Goal: Task Accomplishment & Management: Manage account settings

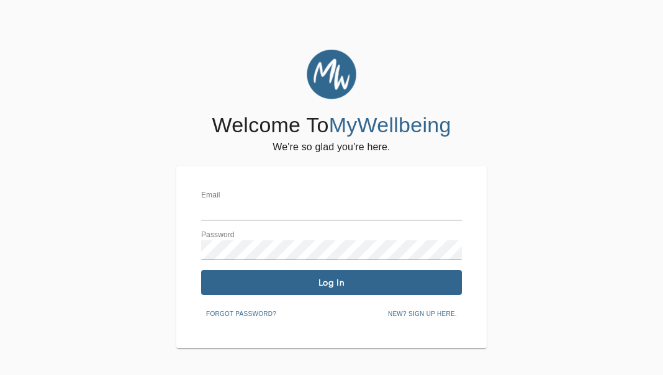
type input "[PERSON_NAME][EMAIL_ADDRESS][DOMAIN_NAME]"
click at [370, 284] on span "Log In" at bounding box center [331, 283] width 251 height 12
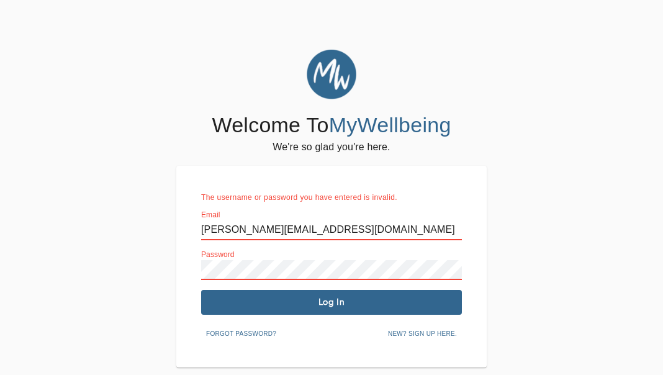
click at [158, 262] on div "Welcome To MyWellbeing We're so glad you're here. The username or password you …" at bounding box center [331, 209] width 656 height 318
click at [279, 311] on button "Log In" at bounding box center [331, 302] width 261 height 25
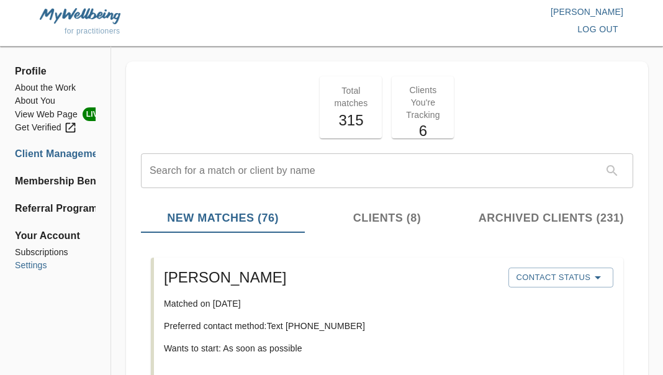
click at [40, 267] on li "Settings" at bounding box center [55, 265] width 81 height 13
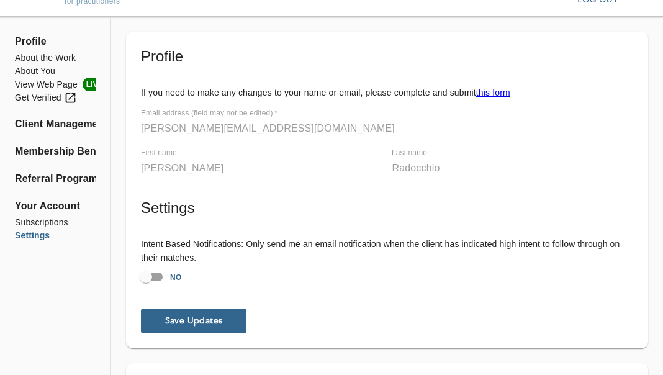
scroll to position [32, 0]
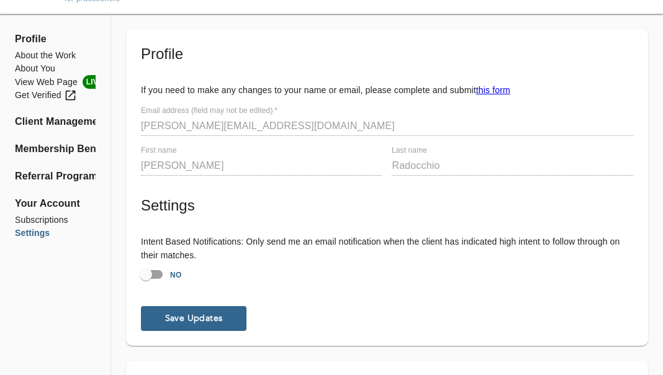
click at [499, 92] on link "this form" at bounding box center [493, 90] width 34 height 10
